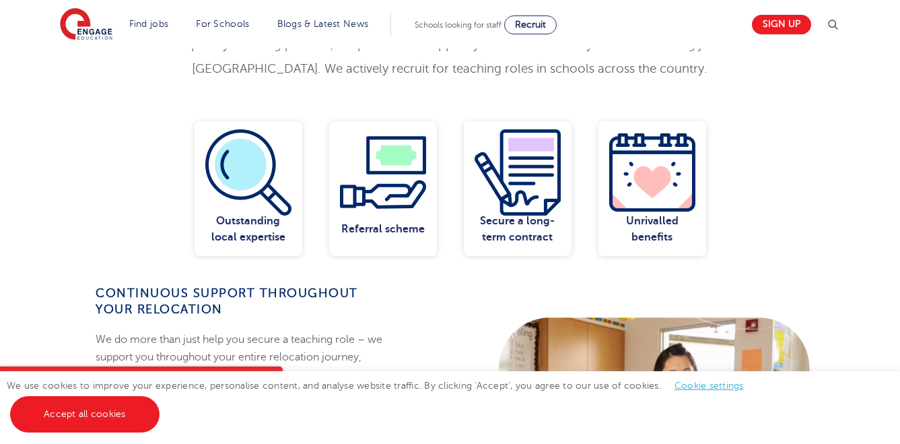
scroll to position [370, 0]
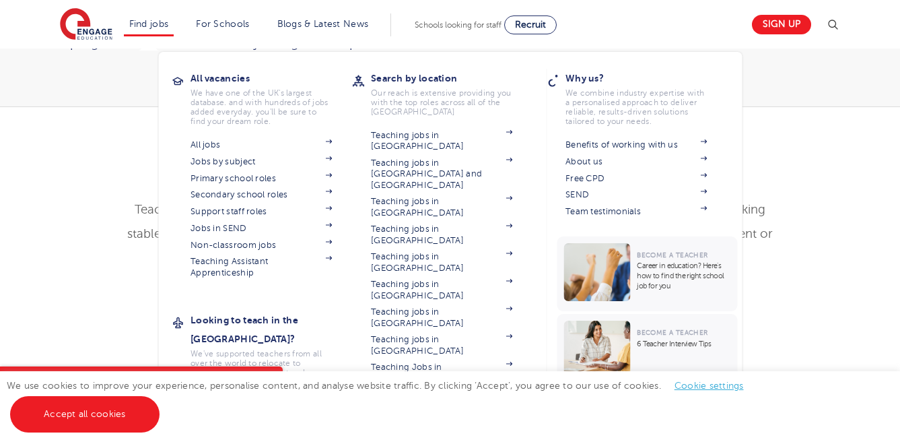
click at [144, 32] on li "Find jobs All vacancies We have one of the UK's largest database. and with hund…" at bounding box center [149, 24] width 50 height 23
click at [243, 163] on link "Jobs by subject" at bounding box center [261, 161] width 141 height 11
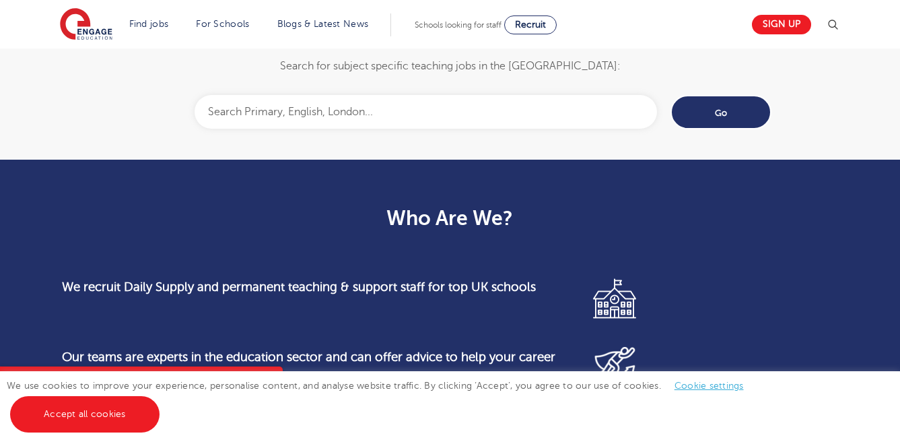
scroll to position [1037, 0]
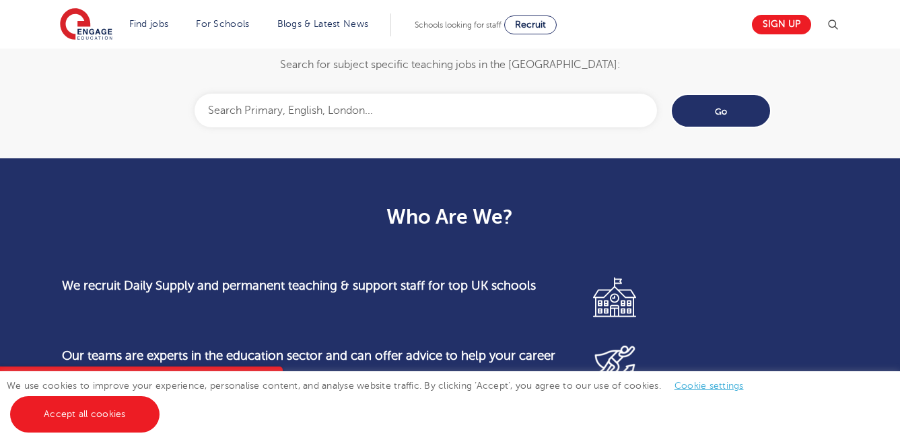
click at [371, 105] on input "text" at bounding box center [426, 111] width 462 height 34
click at [404, 186] on body "Find jobs All vacancies We have one of the UK's largest database. and with hund…" at bounding box center [450, 179] width 900 height 2433
type input "Teacher of Mathematics"
click at [714, 96] on input "Go" at bounding box center [721, 111] width 101 height 34
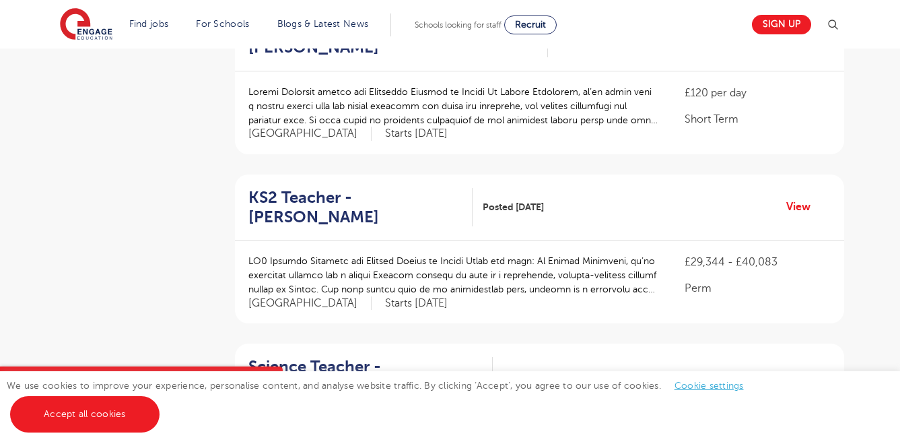
scroll to position [1368, 0]
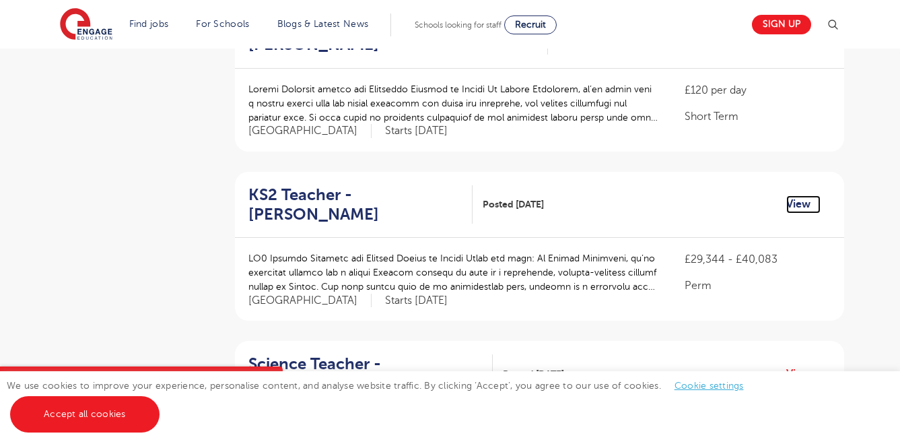
click at [791, 195] on link "View" at bounding box center [803, 204] width 34 height 18
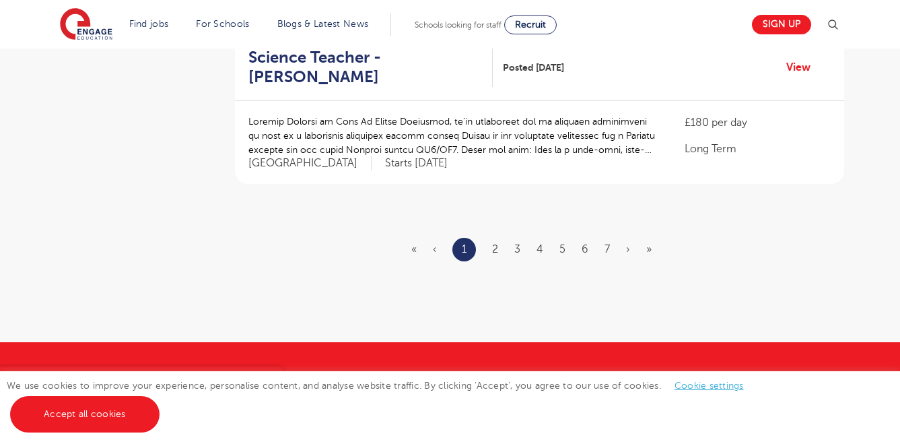
scroll to position [1676, 0]
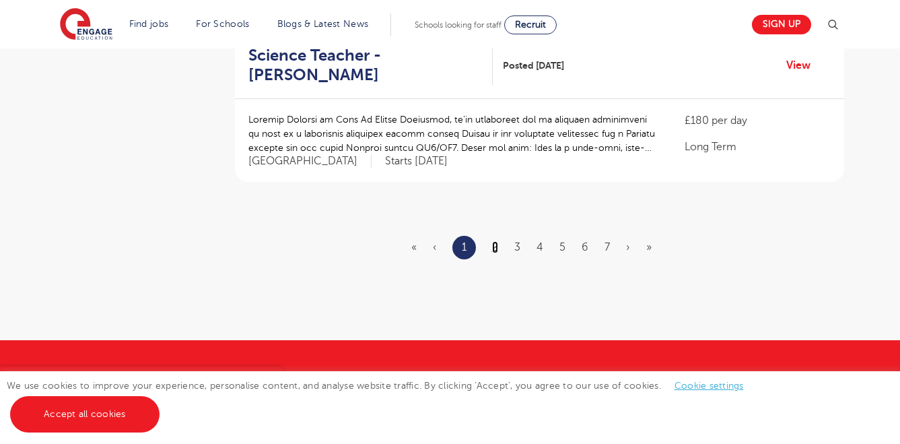
click at [493, 241] on link "2" at bounding box center [495, 247] width 6 height 12
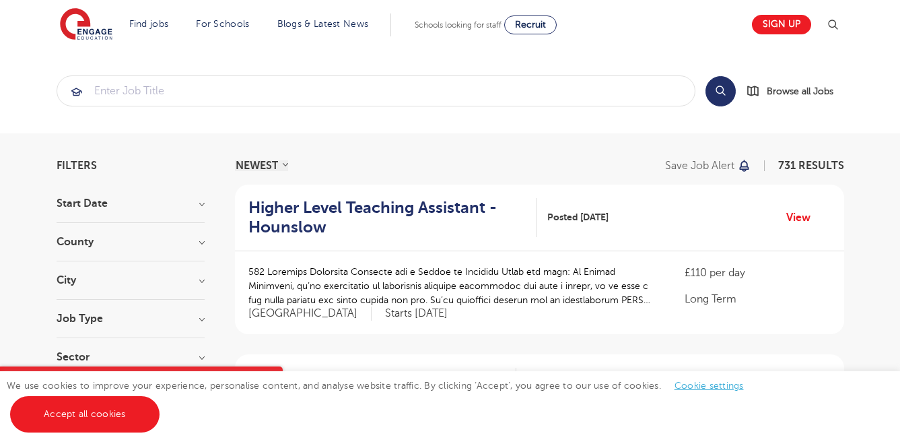
click at [199, 240] on h3 "County" at bounding box center [131, 241] width 148 height 11
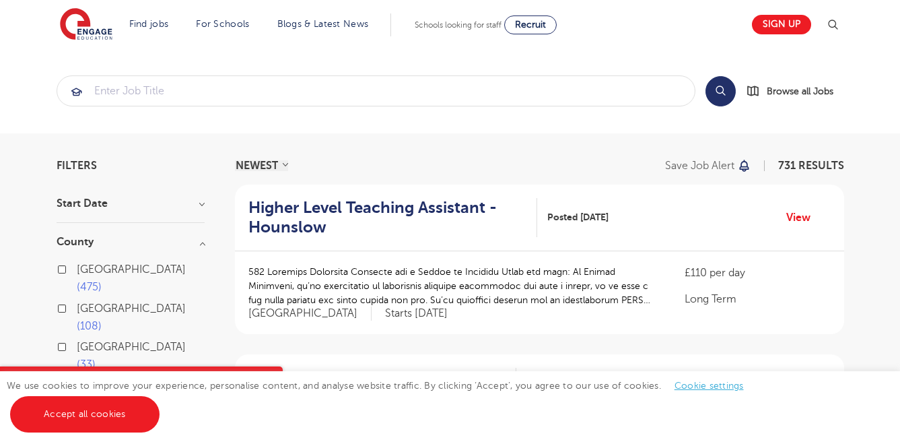
click at [77, 269] on label "London 475" at bounding box center [141, 279] width 128 height 36
click at [77, 269] on input "London 475" at bounding box center [81, 267] width 9 height 9
checkbox input "true"
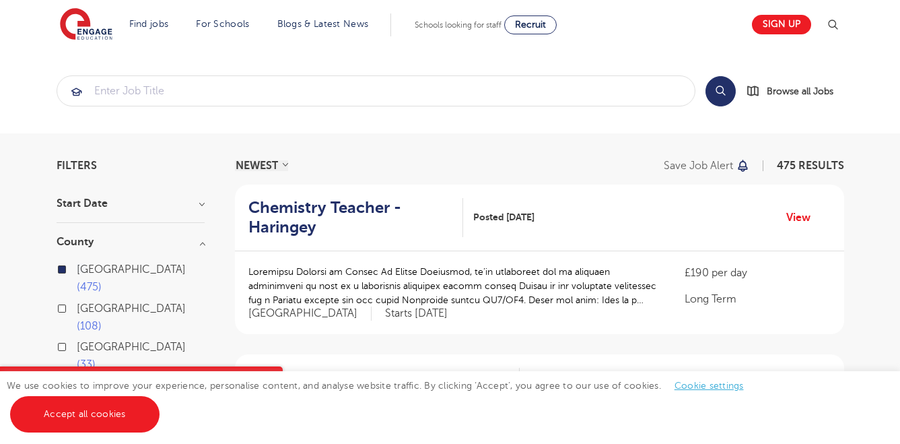
click at [203, 244] on h3 "County" at bounding box center [131, 241] width 148 height 11
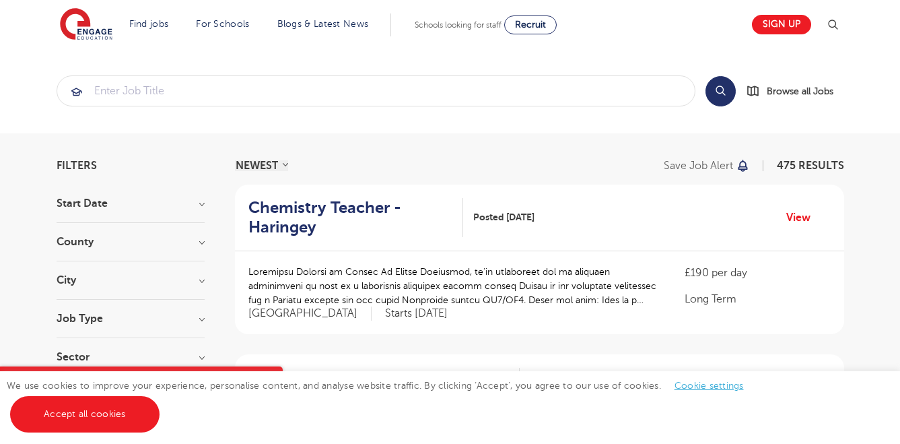
click at [199, 203] on h3 "Start Date" at bounding box center [131, 203] width 148 height 11
click at [197, 201] on h3 "Start Date" at bounding box center [131, 203] width 148 height 11
click at [197, 279] on h3 "City" at bounding box center [131, 280] width 148 height 11
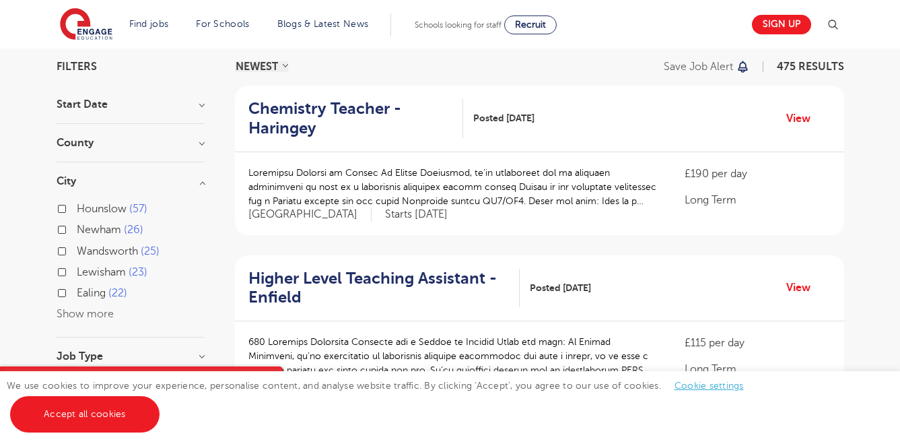
scroll to position [101, 0]
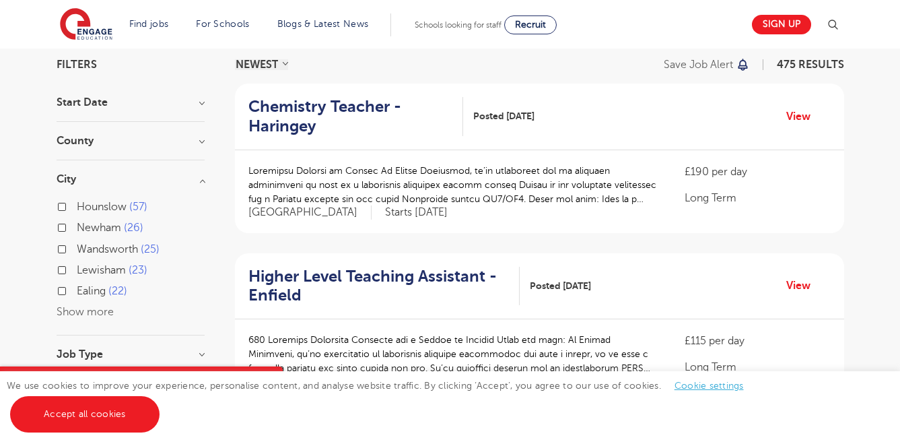
click at [81, 312] on button "Show more" at bounding box center [85, 312] width 57 height 12
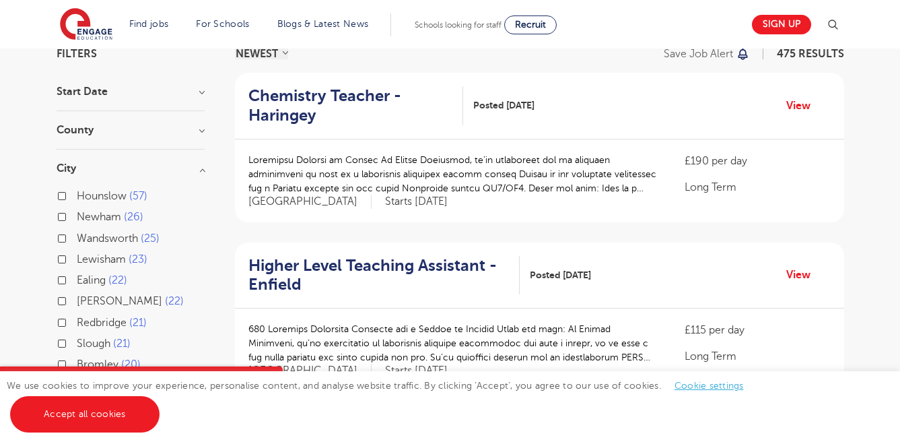
scroll to position [103, 0]
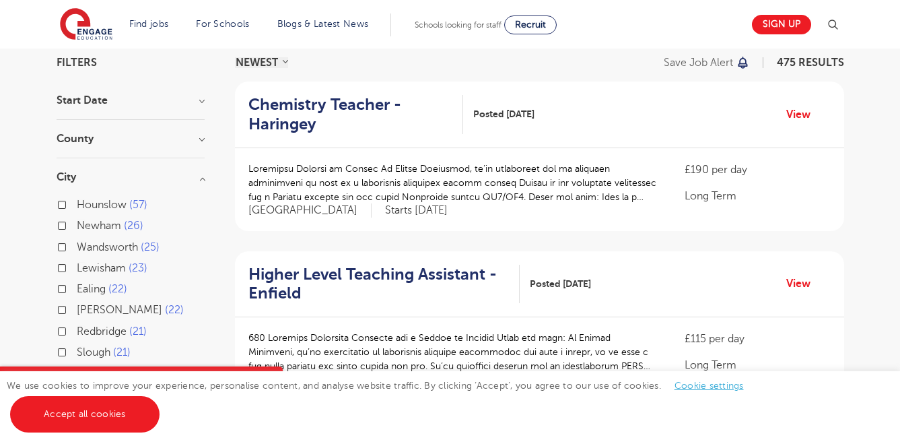
click at [201, 175] on h3 "City" at bounding box center [131, 177] width 148 height 11
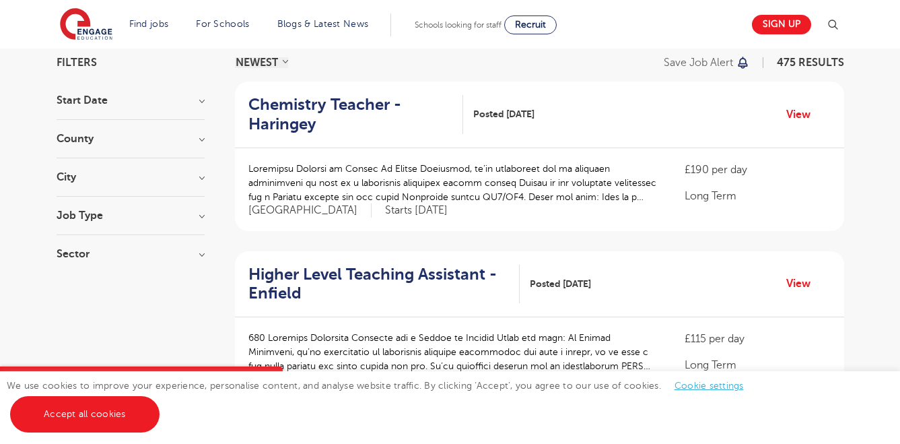
click at [199, 212] on h3 "Job Type" at bounding box center [131, 215] width 148 height 11
click at [201, 213] on h3 "Job Type" at bounding box center [131, 215] width 148 height 11
click at [203, 251] on h3 "Sector" at bounding box center [131, 256] width 148 height 11
click at [200, 256] on h3 "Sector" at bounding box center [131, 253] width 148 height 11
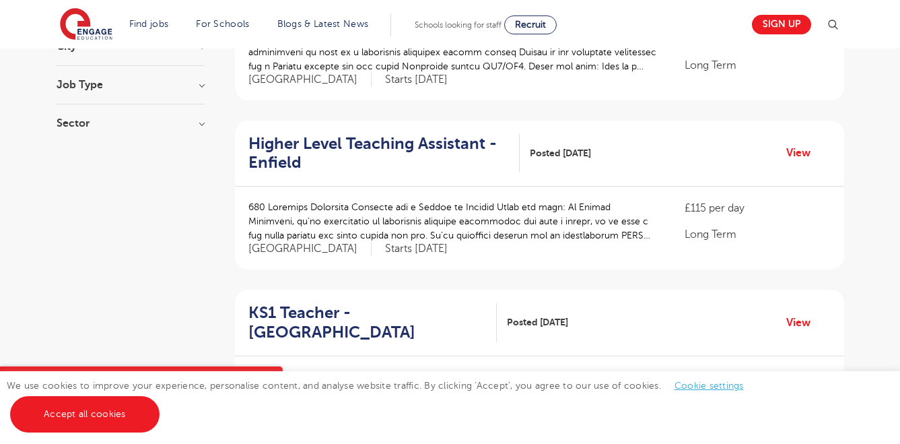
scroll to position [0, 0]
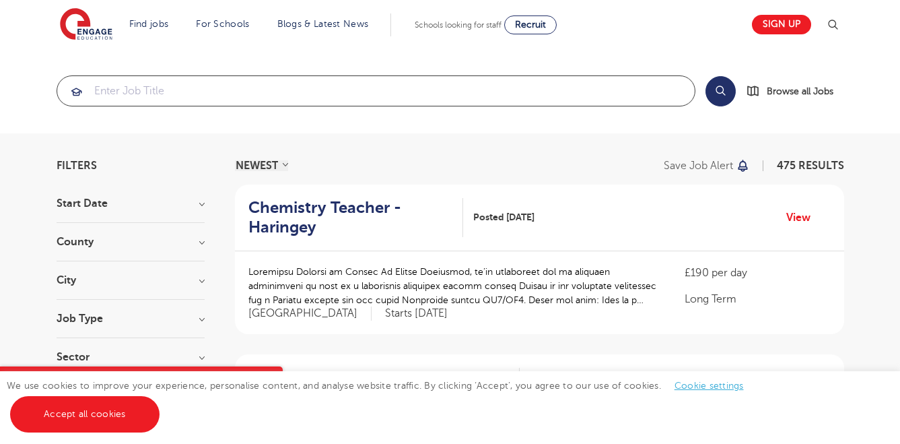
click at [162, 80] on input "search" at bounding box center [376, 91] width 638 height 30
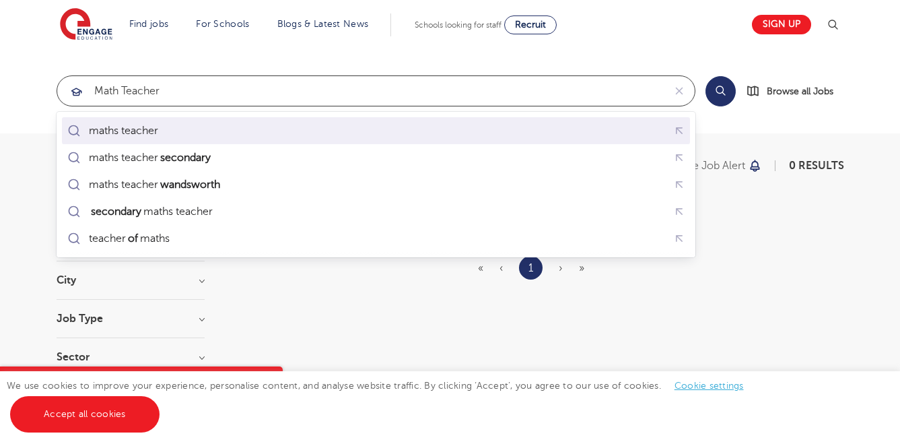
click at [201, 137] on div "maths teacher" at bounding box center [376, 131] width 623 height 21
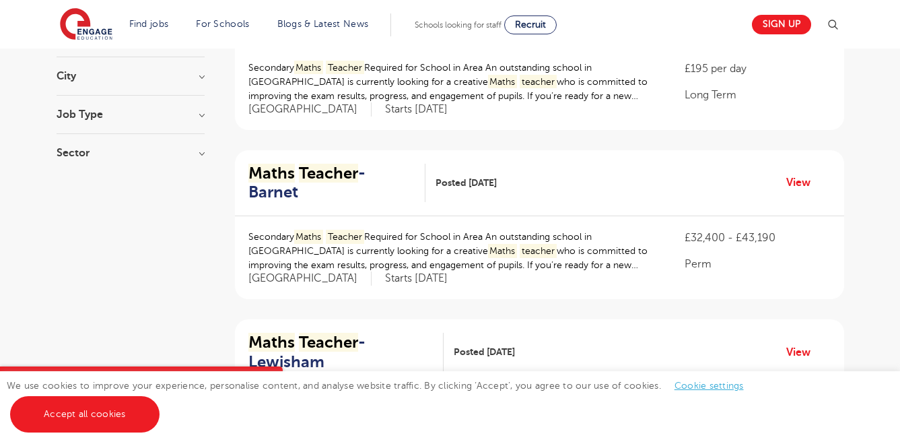
scroll to position [209, 0]
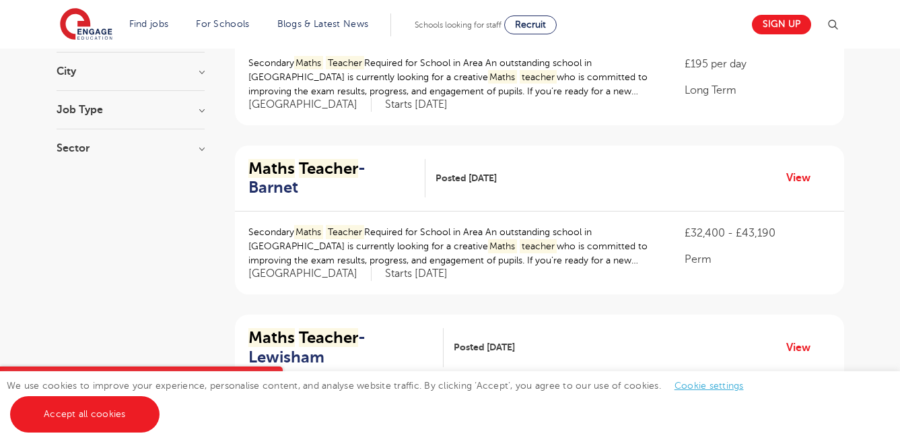
type input "maths teacher"
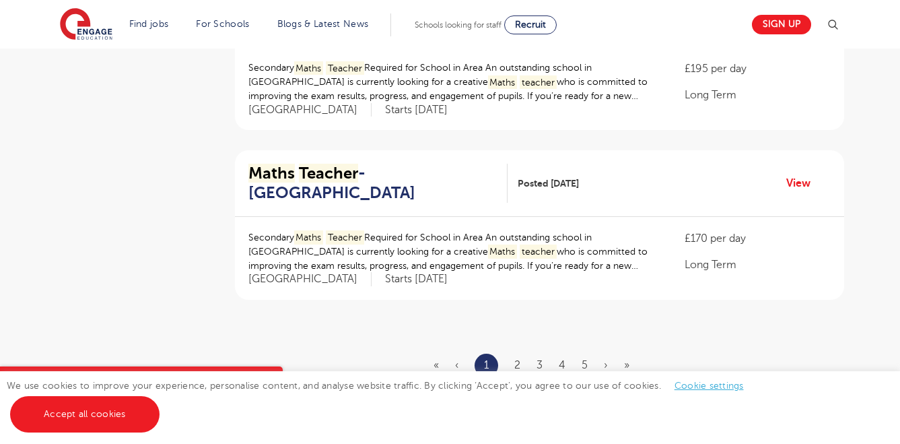
scroll to position [1560, 0]
click at [522, 352] on ul "« ‹ 1 2 3 4 5 › »" at bounding box center [540, 364] width 212 height 24
click at [514, 357] on link "2" at bounding box center [517, 363] width 6 height 12
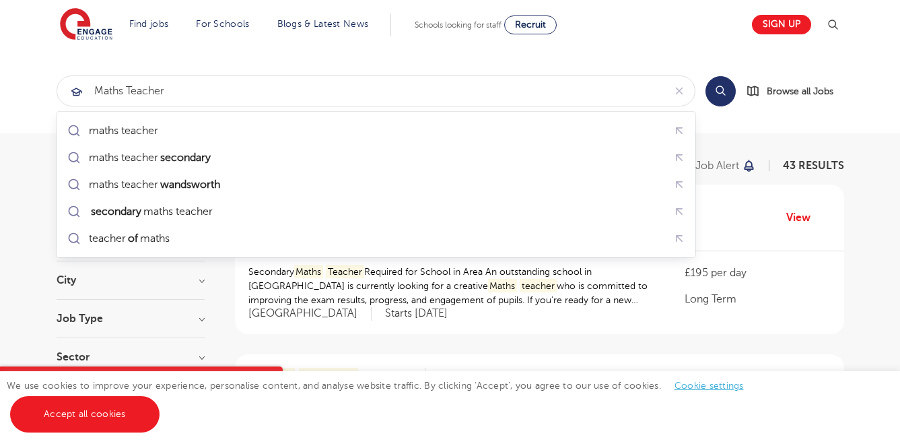
click at [744, 223] on div "Maths Teacher - Hackney Posted 01/08/25 View" at bounding box center [539, 217] width 609 height 67
click at [721, 252] on div "Secondary Maths Teacher Required for School in Area An outstanding school in Lo…" at bounding box center [539, 292] width 609 height 83
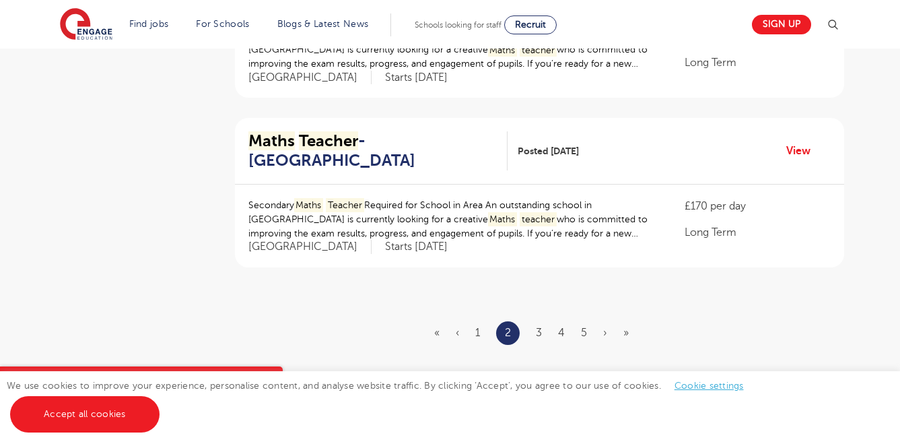
scroll to position [1592, 0]
click at [539, 322] on li "3" at bounding box center [539, 331] width 6 height 18
click at [539, 325] on link "3" at bounding box center [539, 331] width 6 height 12
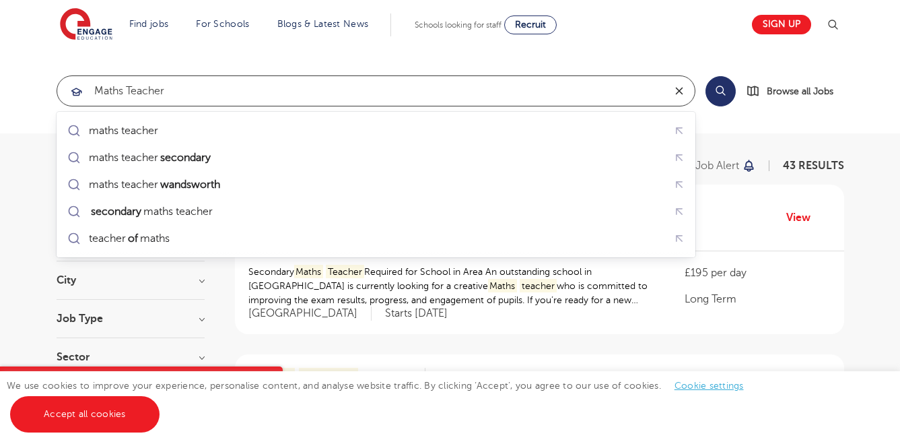
click at [679, 88] on icon "reset" at bounding box center [679, 91] width 13 height 12
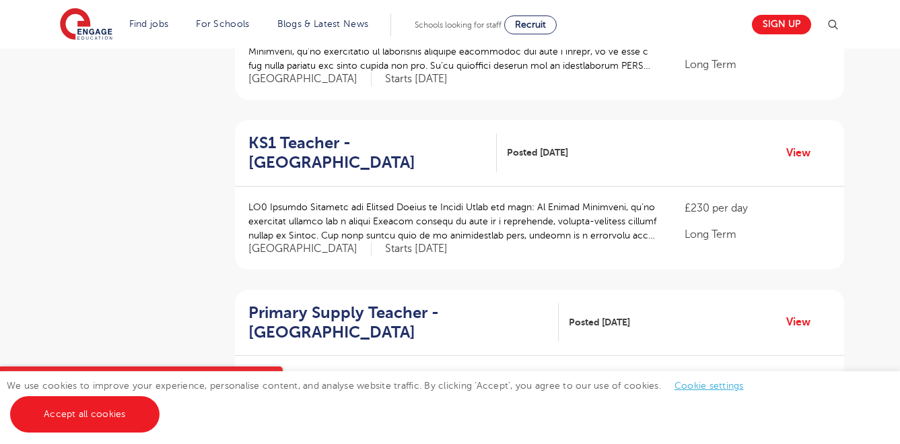
scroll to position [407, 0]
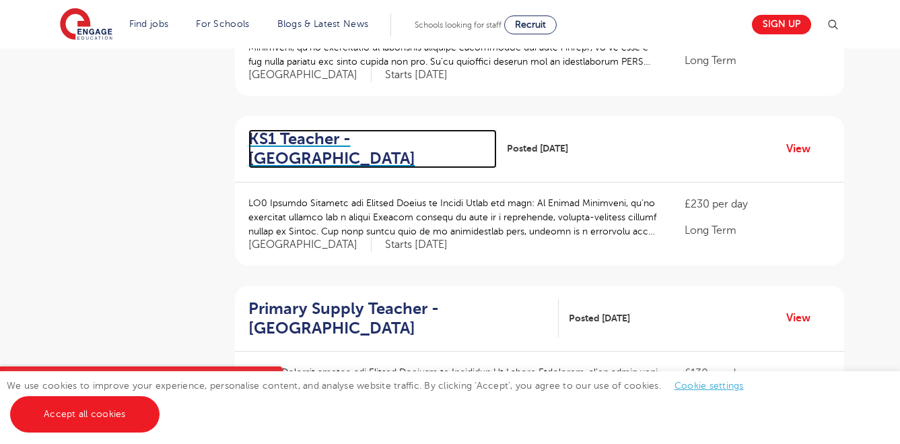
drag, startPoint x: 355, startPoint y: 136, endPoint x: 588, endPoint y: 43, distance: 251.4
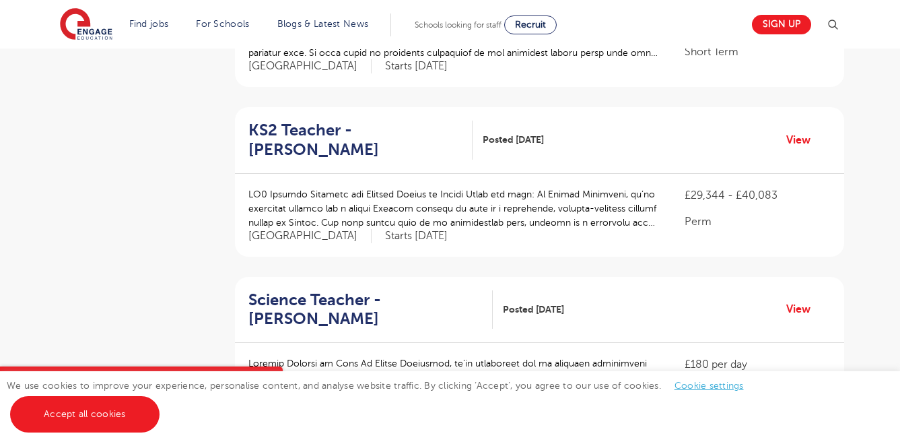
scroll to position [927, 0]
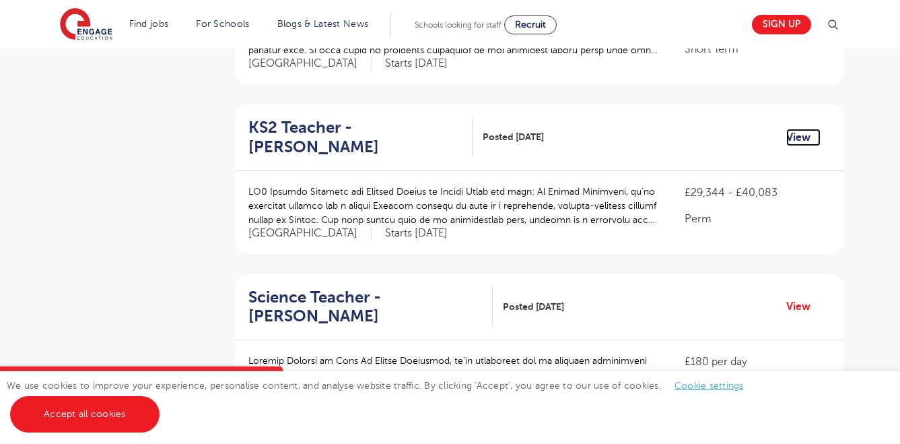
click at [807, 129] on link "View" at bounding box center [803, 138] width 34 height 18
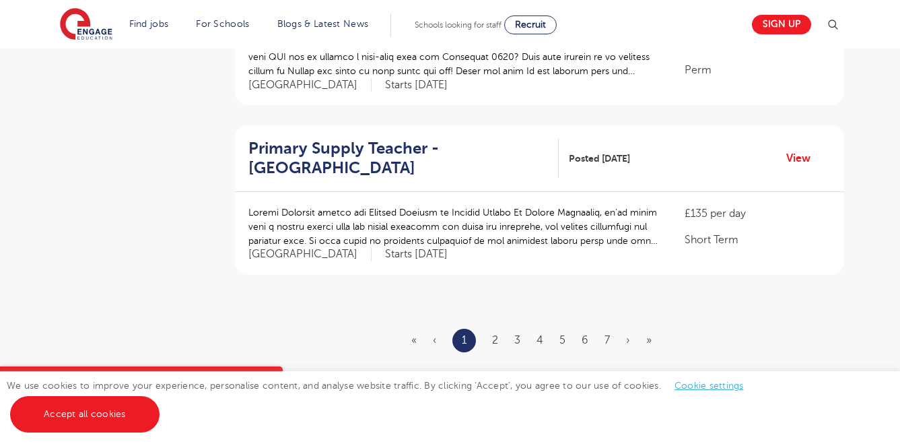
scroll to position [1587, 0]
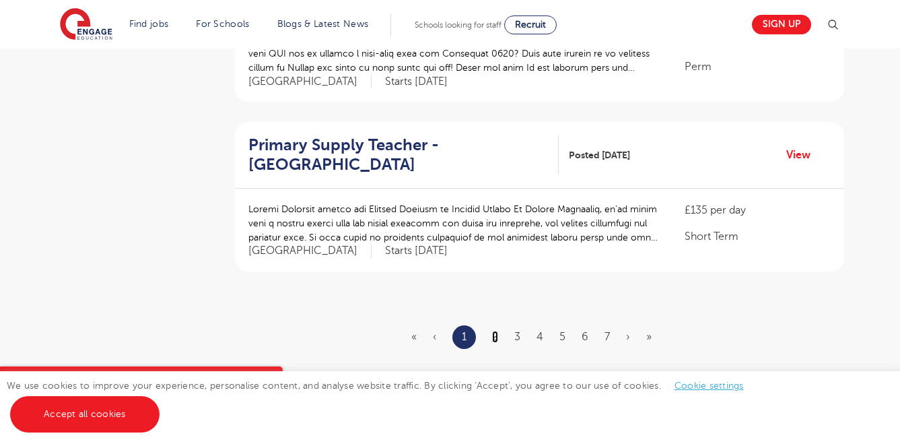
click at [497, 331] on link "2" at bounding box center [495, 337] width 6 height 12
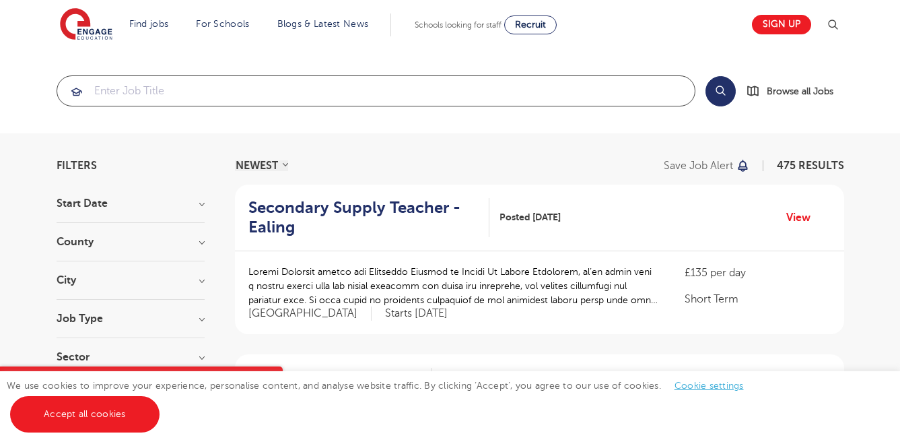
click at [314, 102] on input "search" at bounding box center [376, 91] width 638 height 30
click at [153, 244] on h3 "County" at bounding box center [131, 241] width 148 height 11
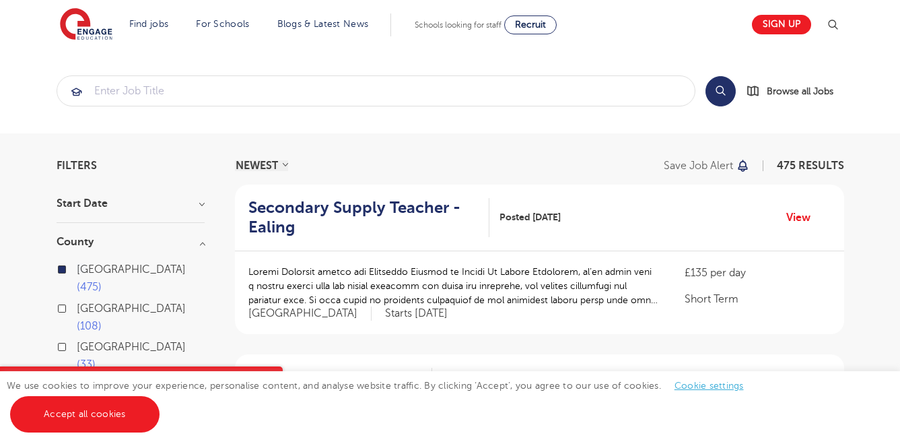
click at [164, 234] on section "Start Date County London 475 Hertfordshire 108 Leeds 33 Kirklees 12 Bradford 11…" at bounding box center [131, 382] width 148 height 368
click at [205, 240] on h3 "County" at bounding box center [131, 241] width 148 height 11
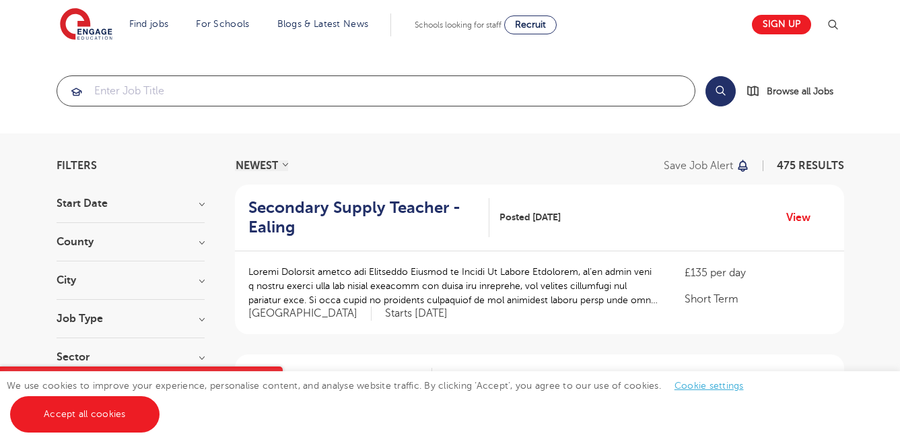
click at [218, 92] on input "search" at bounding box center [376, 91] width 638 height 30
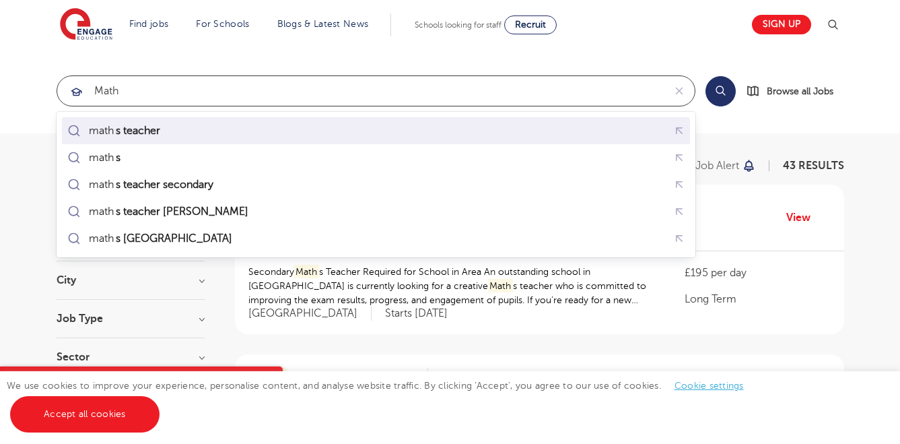
click at [265, 125] on div "math s teacher" at bounding box center [376, 131] width 623 height 21
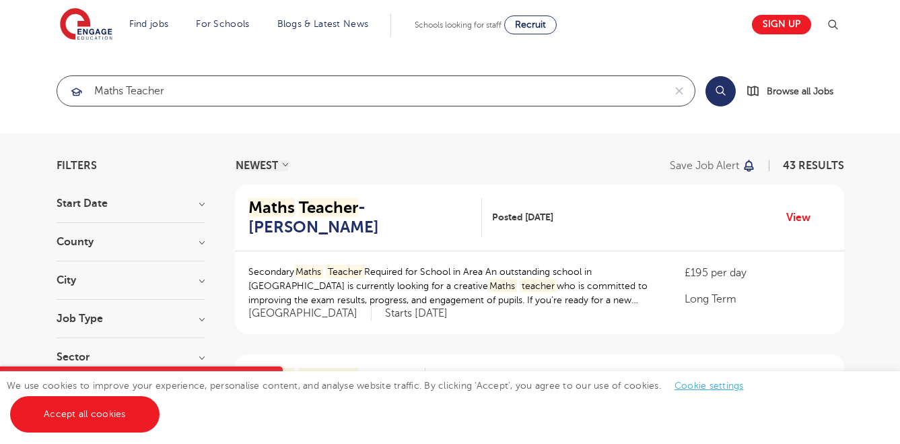
click at [238, 99] on input "maths teacher" at bounding box center [360, 91] width 607 height 30
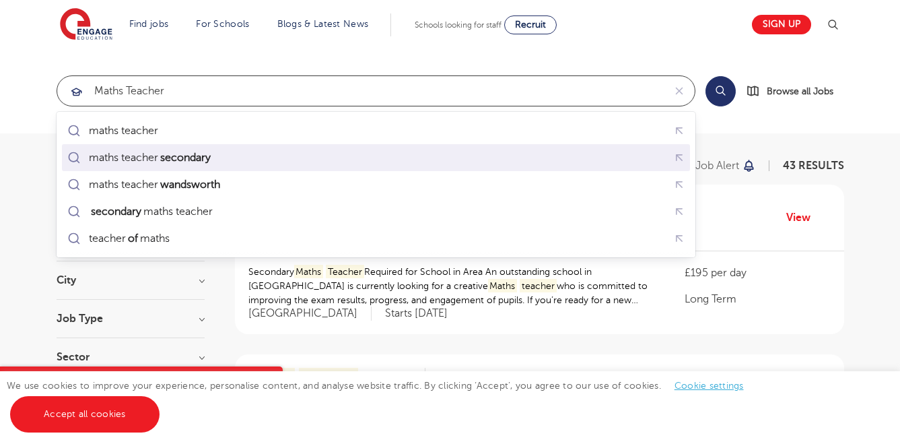
click at [240, 160] on div "maths teacher secondary" at bounding box center [376, 157] width 623 height 21
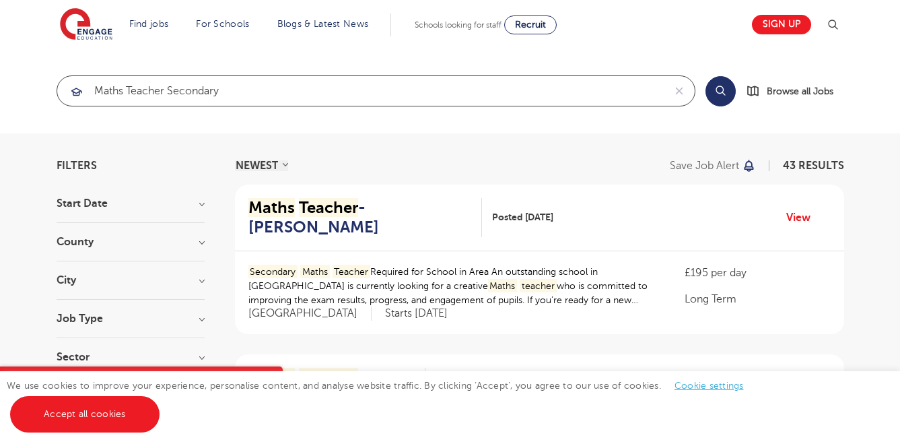
type input "maths teacher secondary"
click button "Submit" at bounding box center [0, 0] width 0 height 0
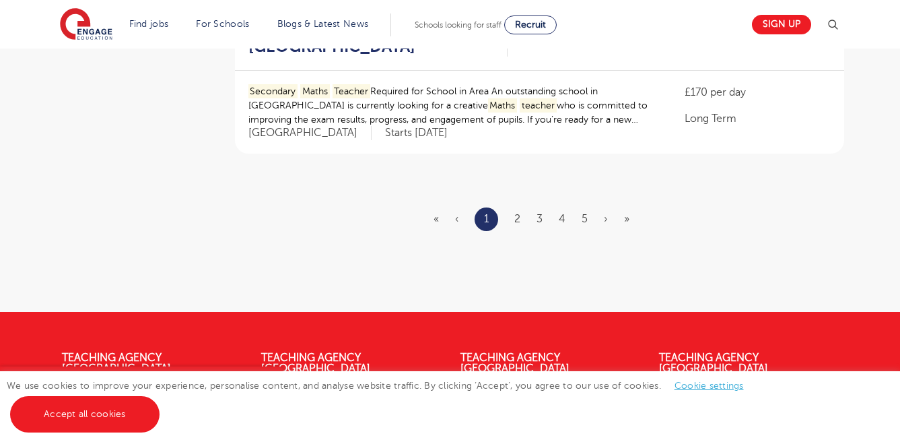
scroll to position [1707, 0]
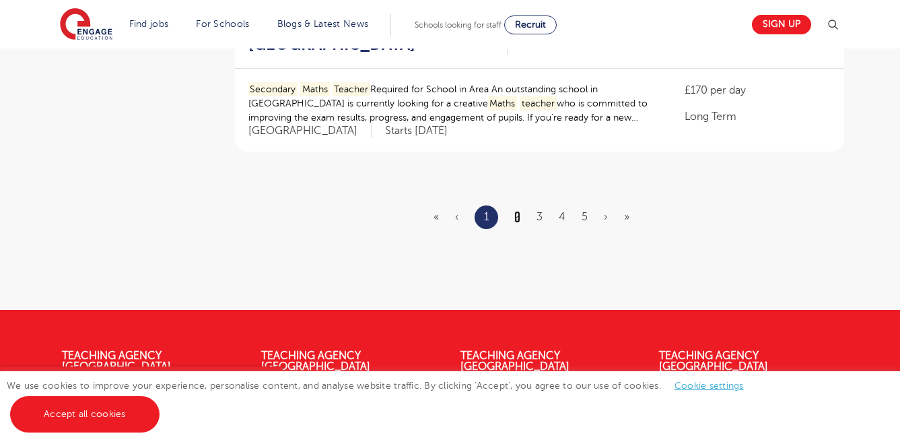
click at [514, 211] on link "2" at bounding box center [517, 217] width 6 height 12
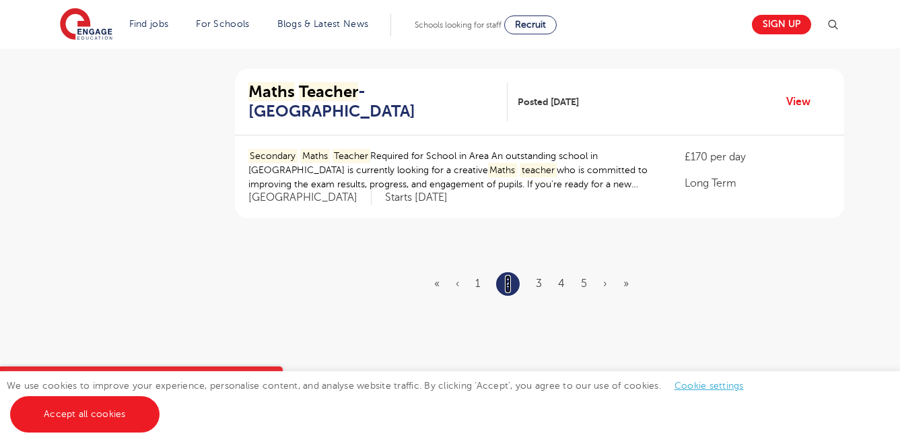
scroll to position [1653, 0]
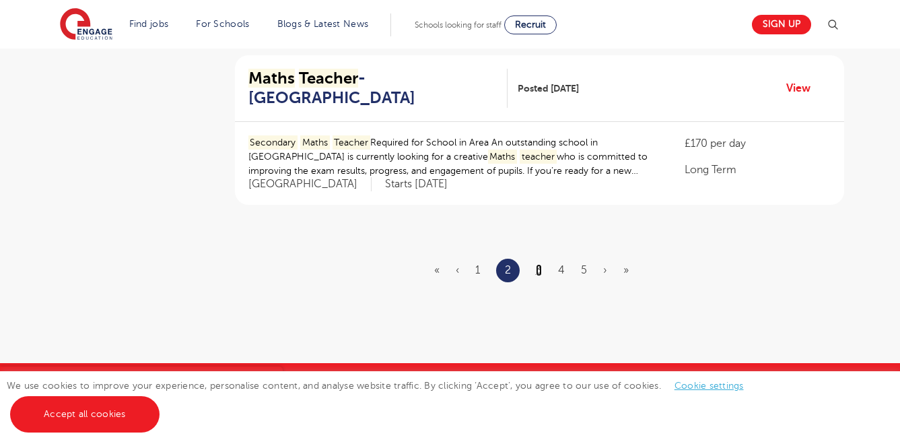
click at [541, 264] on link "3" at bounding box center [539, 270] width 6 height 12
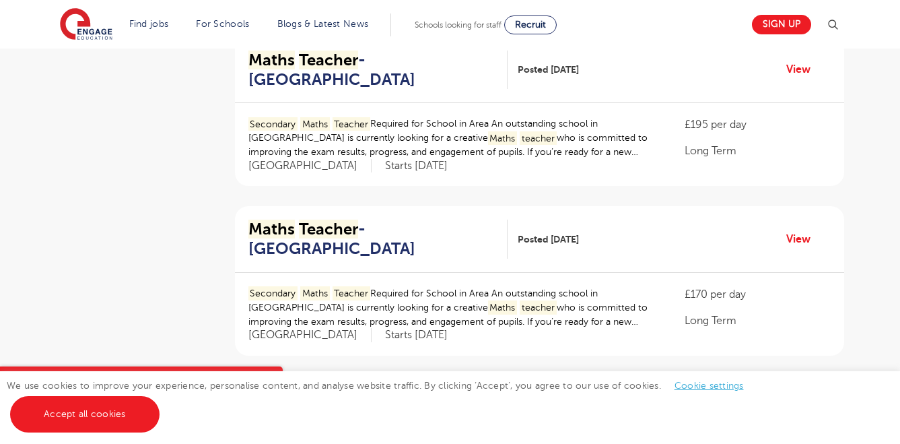
scroll to position [1610, 0]
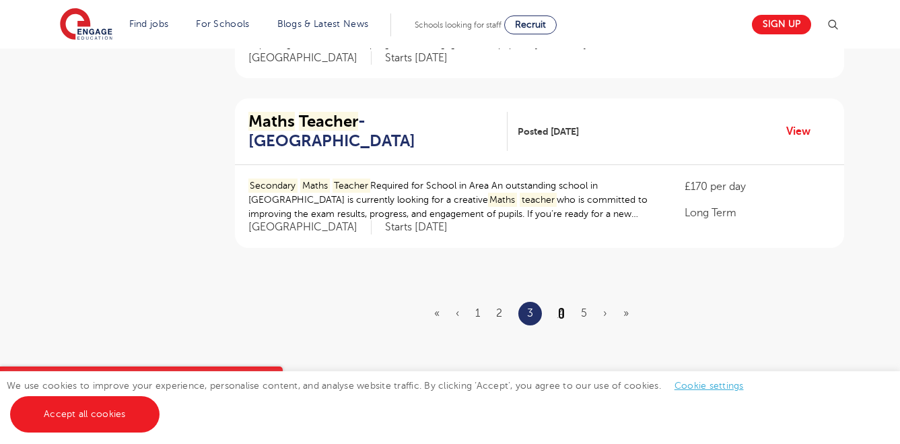
click at [562, 307] on link "4" at bounding box center [561, 313] width 7 height 12
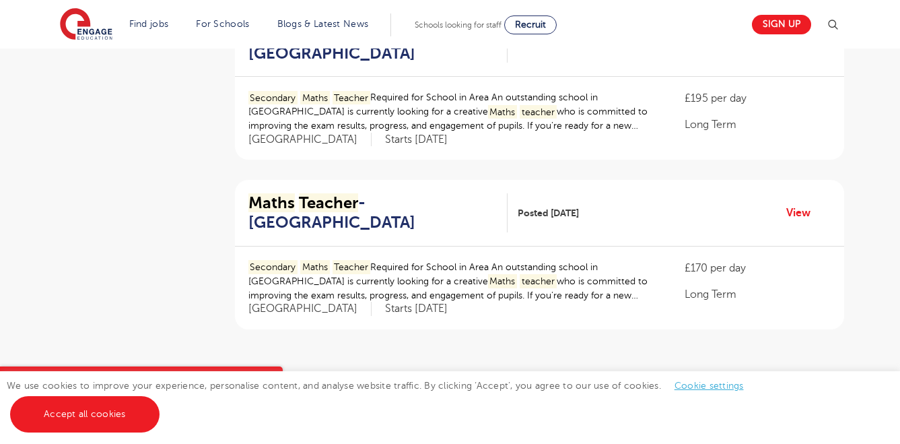
scroll to position [1593, 0]
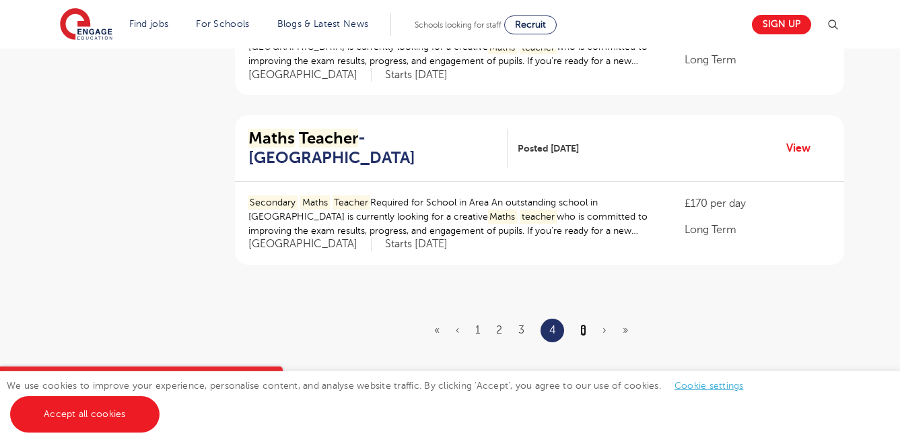
click at [584, 324] on link "5" at bounding box center [583, 330] width 6 height 12
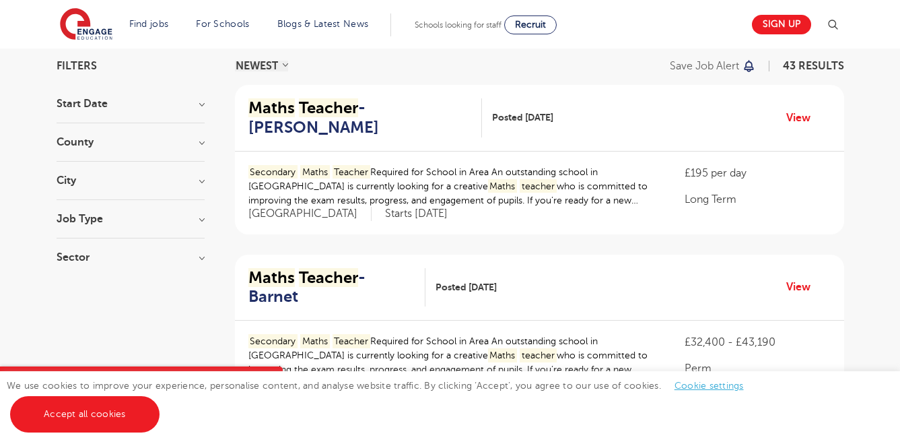
scroll to position [100, 0]
drag, startPoint x: 681, startPoint y: 172, endPoint x: 708, endPoint y: 171, distance: 27.0
click at [708, 171] on div "Secondary Maths Teacher Required for School in Area An outstanding school in Lo…" at bounding box center [539, 192] width 609 height 83
copy p "£195"
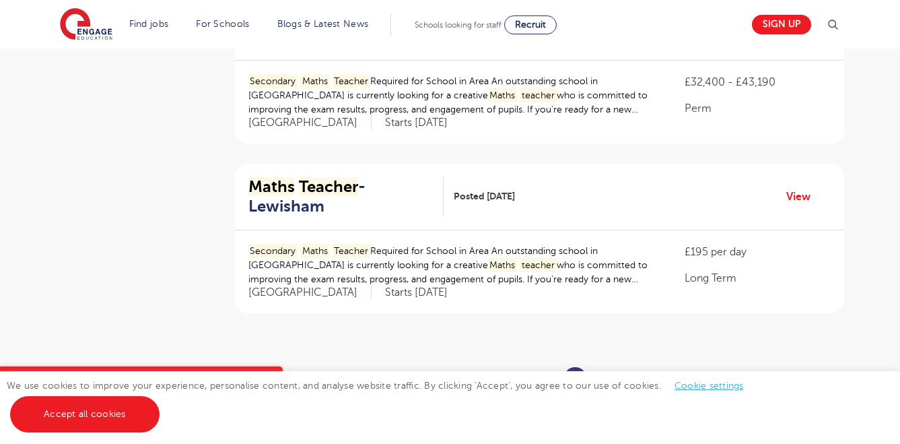
scroll to position [392, 0]
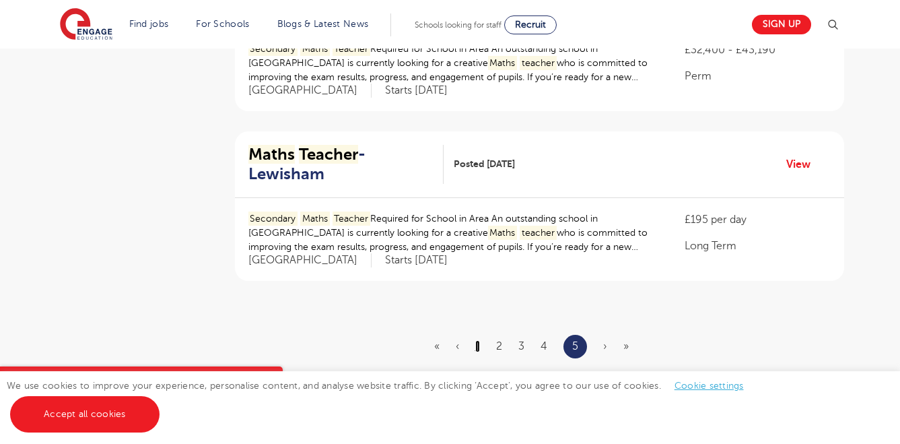
click at [479, 340] on link "1" at bounding box center [477, 346] width 5 height 12
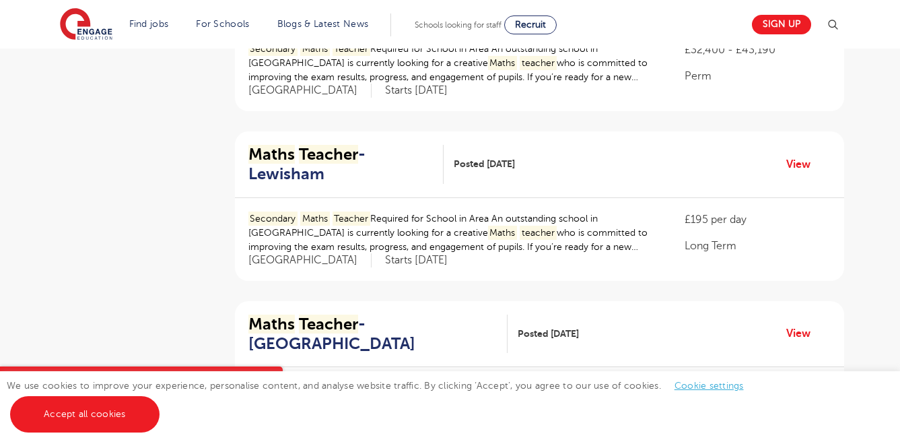
scroll to position [0, 0]
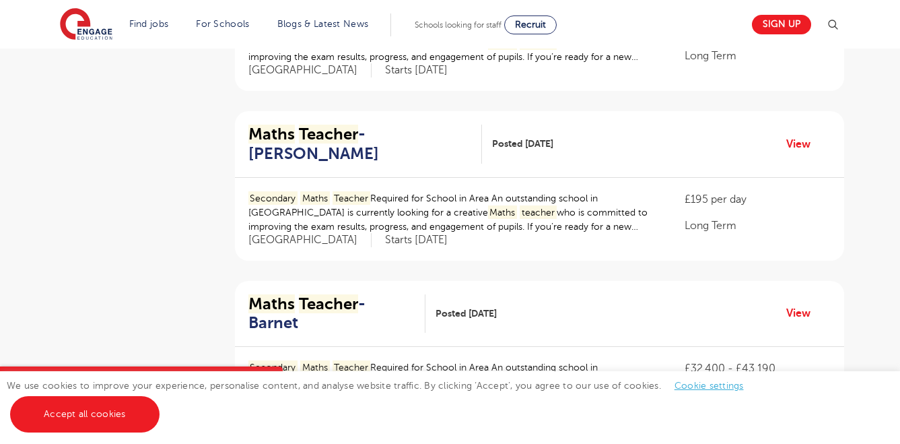
scroll to position [919, 0]
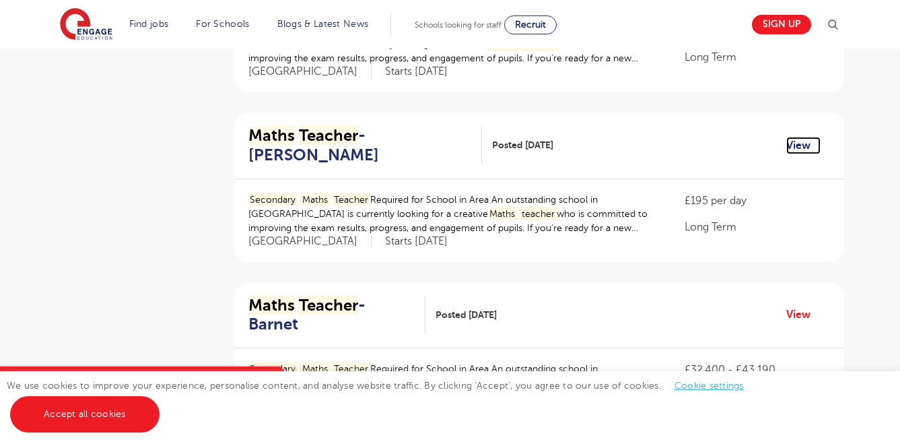
click at [793, 137] on link "View" at bounding box center [803, 146] width 34 height 18
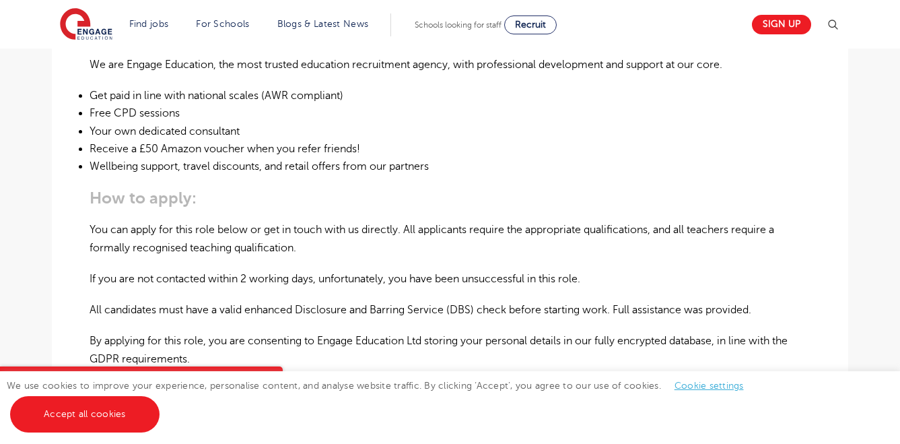
scroll to position [783, 0]
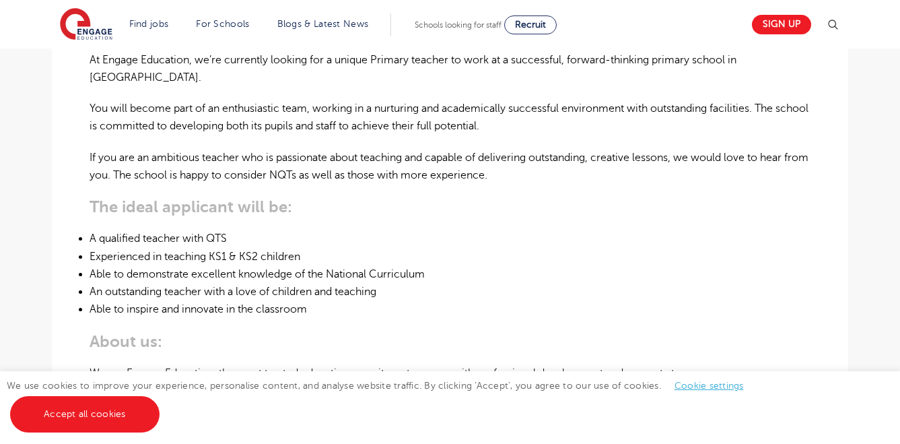
scroll to position [450, 0]
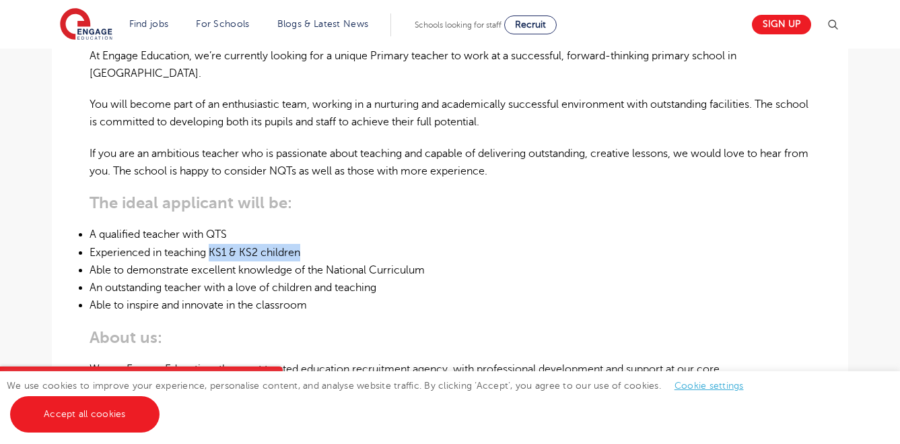
drag, startPoint x: 211, startPoint y: 236, endPoint x: 322, endPoint y: 234, distance: 111.1
click at [322, 244] on li "Experienced in teaching KS1 & KS2 children" at bounding box center [450, 253] width 721 height 18
copy li "KS1 & KS2 children"
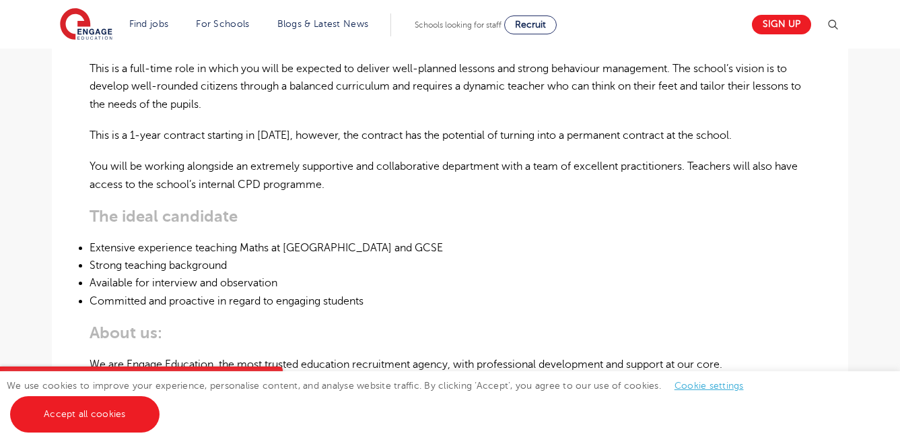
scroll to position [489, 0]
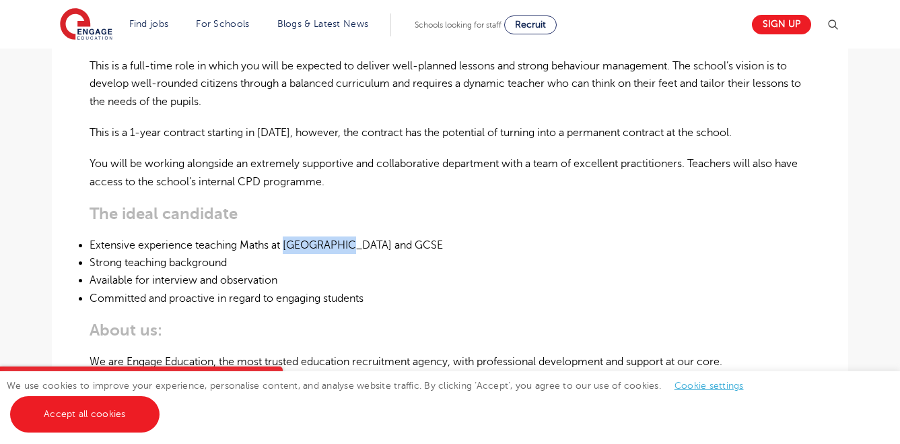
drag, startPoint x: 341, startPoint y: 244, endPoint x: 285, endPoint y: 243, distance: 55.2
click at [285, 243] on li "Extensive experience teaching Maths at [GEOGRAPHIC_DATA] and GCSE" at bounding box center [450, 245] width 721 height 18
copy li "Key Stage 3"
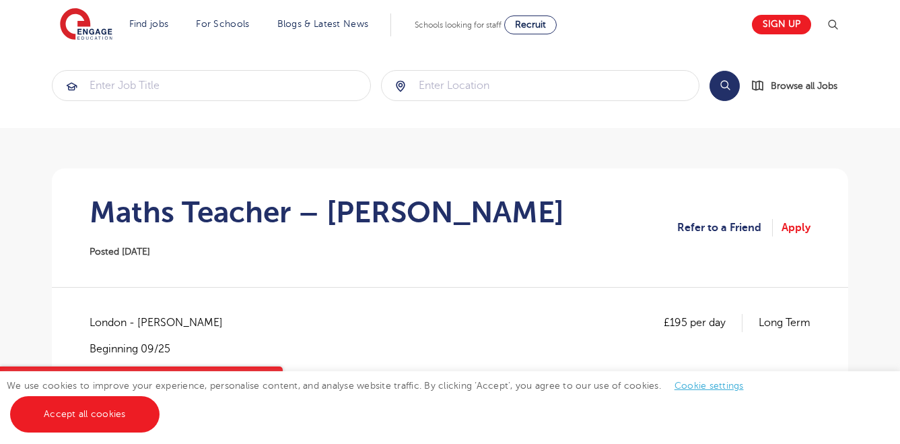
scroll to position [0, 0]
